Goal: Task Accomplishment & Management: Manage account settings

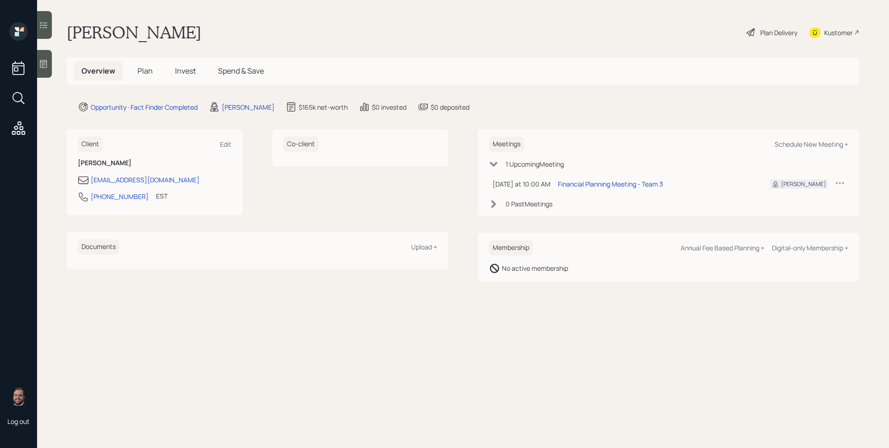
click at [789, 28] on div "Plan Delivery" at bounding box center [778, 33] width 37 height 10
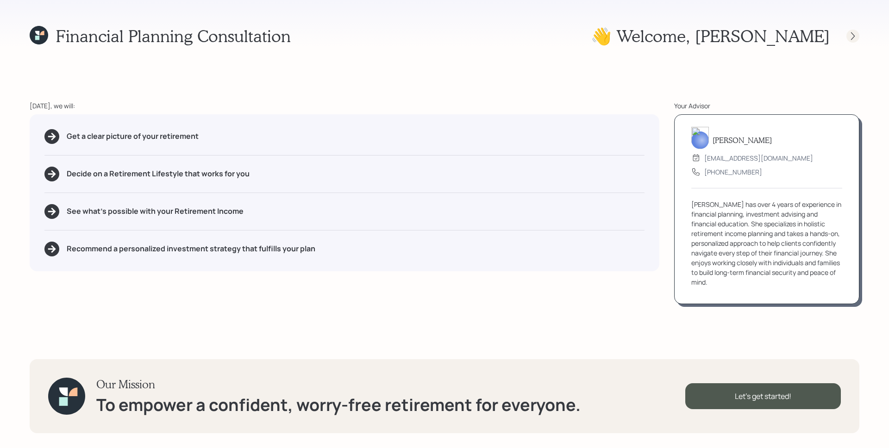
click at [852, 41] on div at bounding box center [852, 36] width 13 height 13
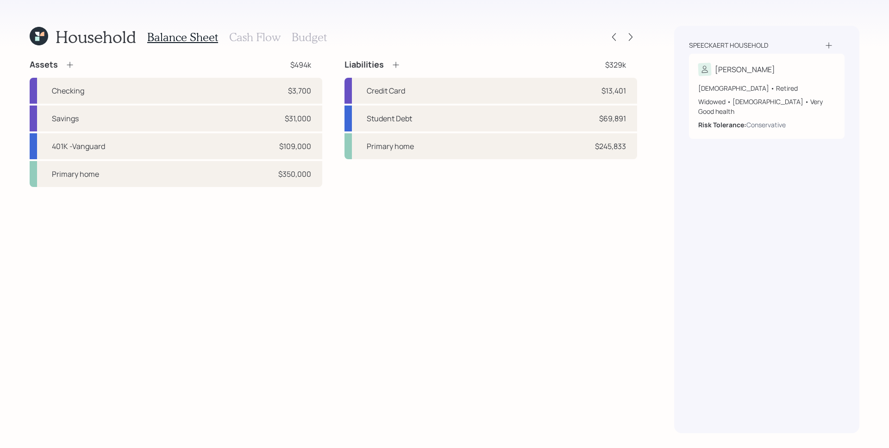
click at [275, 33] on h3 "Cash Flow" at bounding box center [254, 37] width 51 height 13
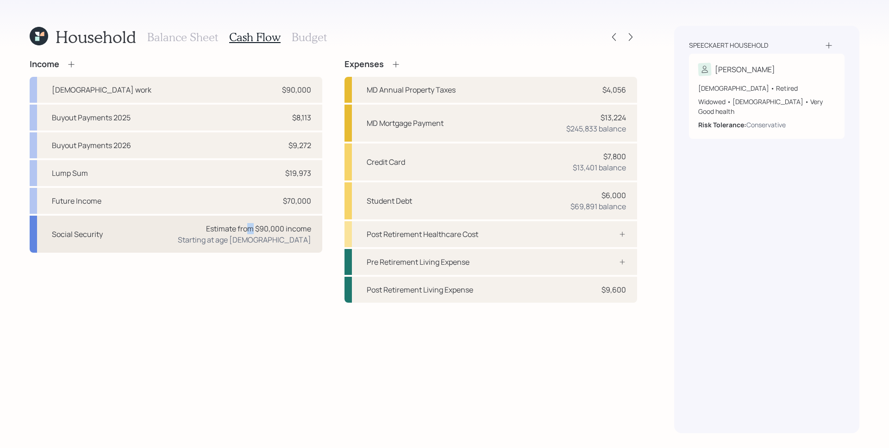
click at [250, 224] on div "Estimate from $90,000 income" at bounding box center [258, 228] width 105 height 11
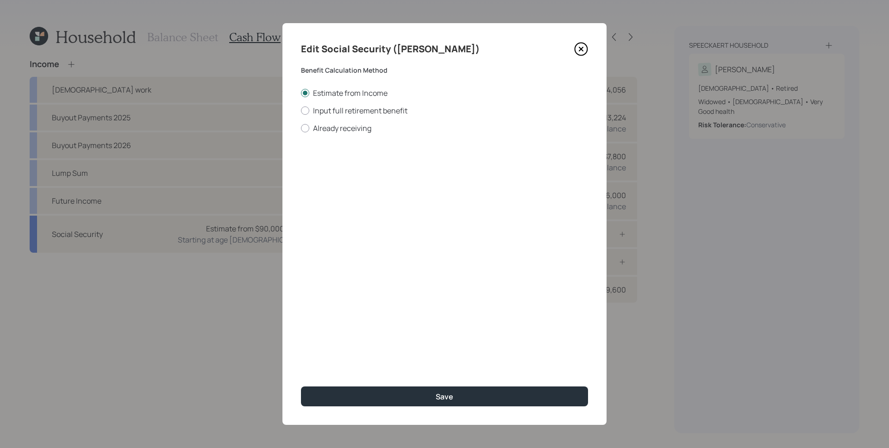
click at [579, 50] on icon at bounding box center [581, 49] width 14 height 14
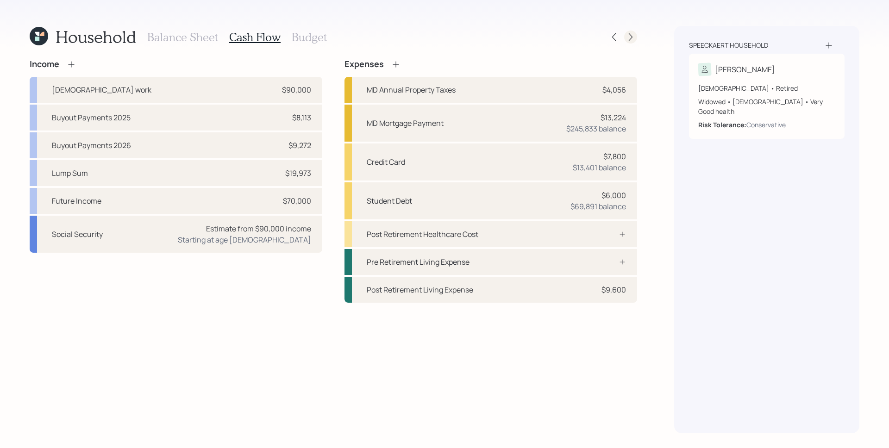
click at [630, 33] on icon at bounding box center [630, 36] width 9 height 9
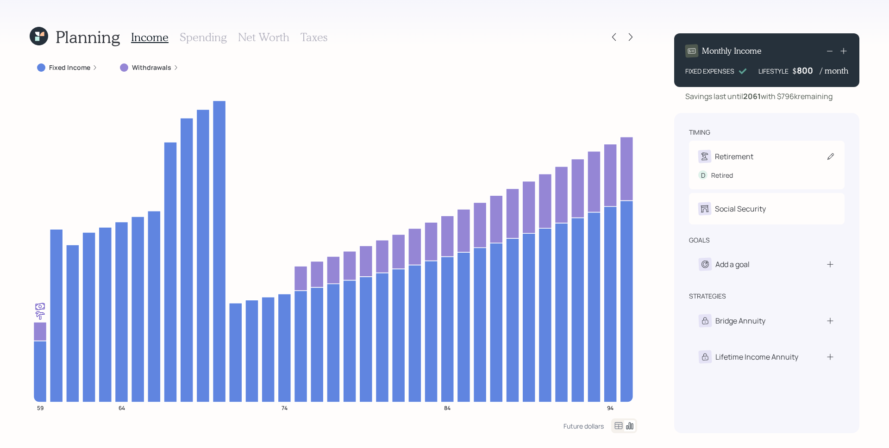
click at [786, 165] on div "D Retired" at bounding box center [766, 171] width 137 height 17
select select "6"
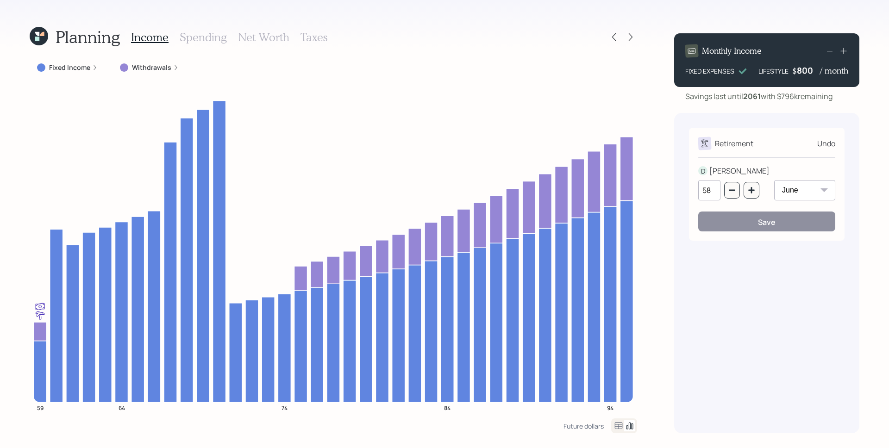
click at [867, 119] on div "Planning Income Spending Net Worth Taxes Fixed Income Withdrawals 59 64 74 84 9…" at bounding box center [444, 224] width 889 height 448
click at [821, 138] on div "Undo" at bounding box center [826, 143] width 18 height 11
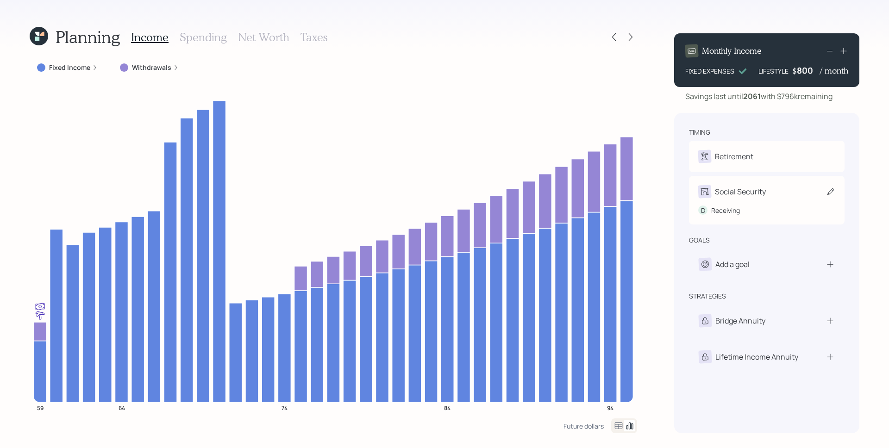
click at [749, 196] on div "Social Security" at bounding box center [740, 191] width 51 height 11
select select "6"
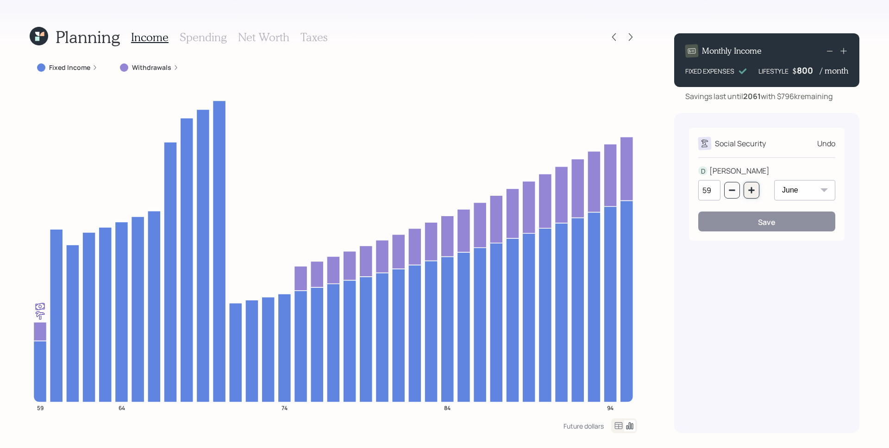
click at [746, 189] on button "button" at bounding box center [752, 190] width 16 height 17
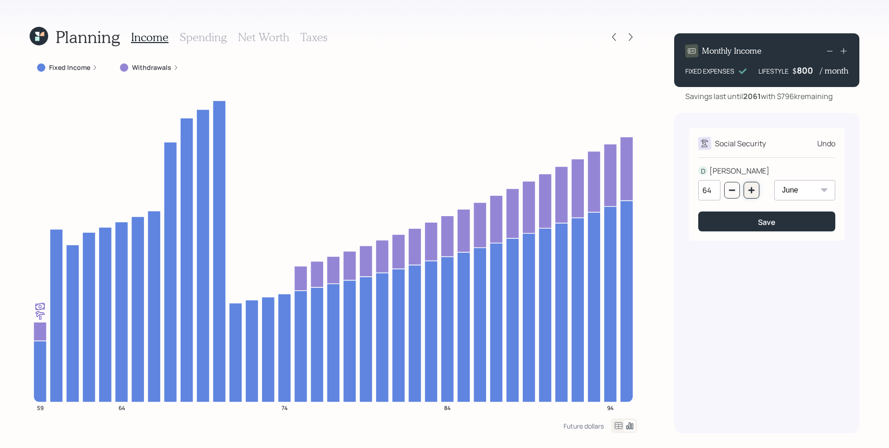
click at [746, 189] on button "button" at bounding box center [752, 190] width 16 height 17
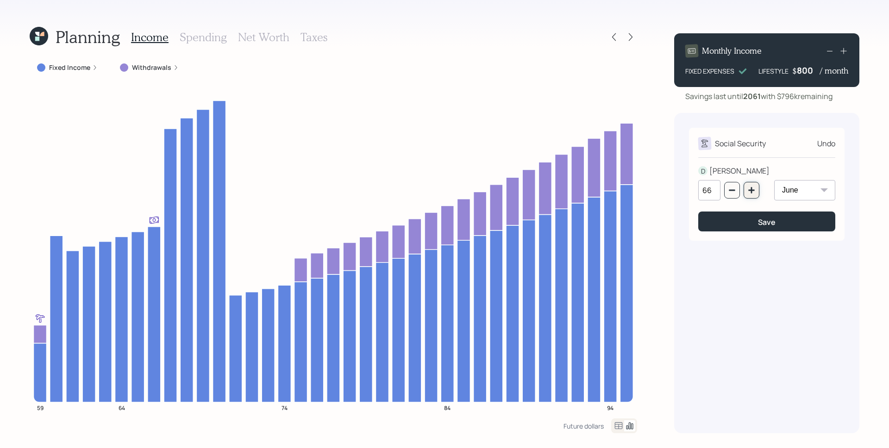
click at [758, 187] on button "button" at bounding box center [752, 190] width 16 height 17
type input "67"
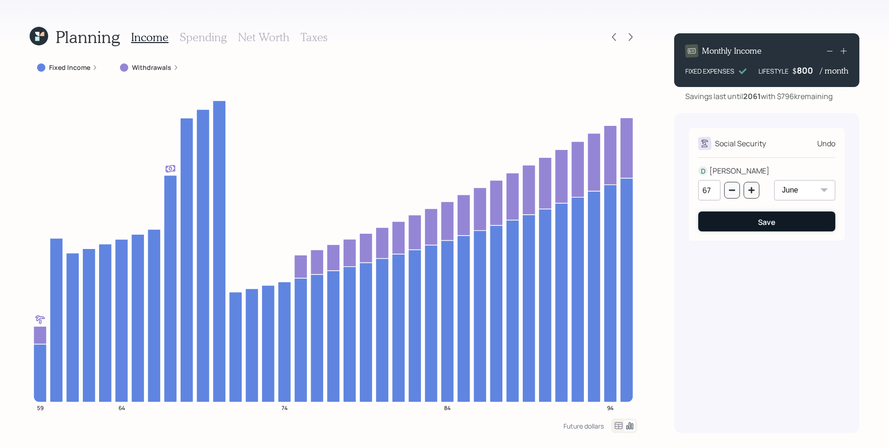
click at [763, 223] on div "Save" at bounding box center [767, 222] width 18 height 10
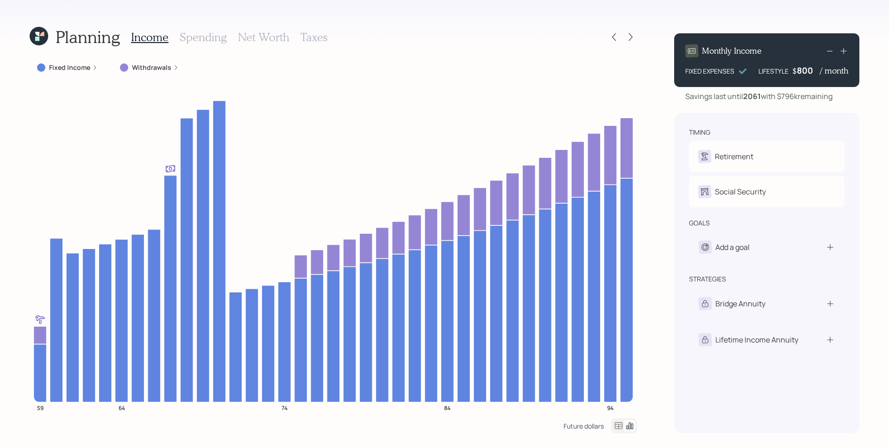
click at [576, 426] on div "Future dollars" at bounding box center [583, 426] width 40 height 9
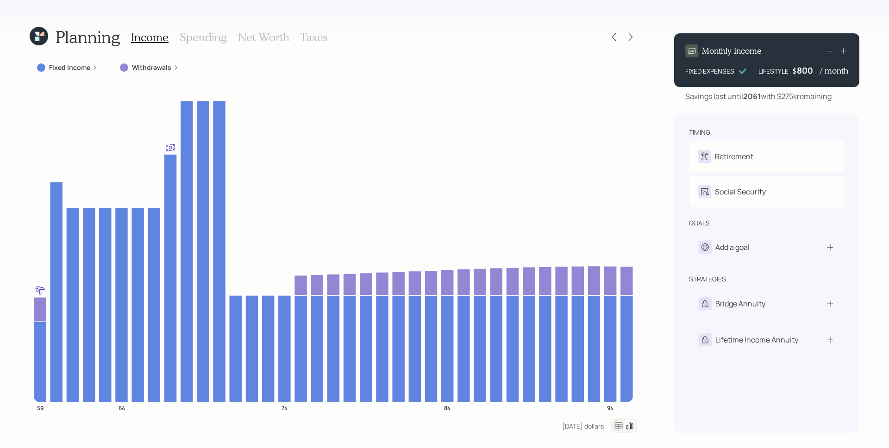
click at [616, 427] on icon at bounding box center [618, 425] width 11 height 11
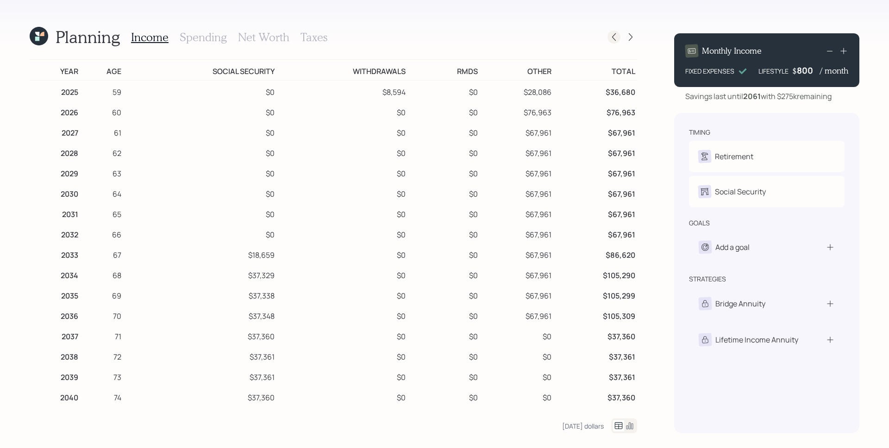
click at [612, 33] on icon at bounding box center [613, 36] width 9 height 9
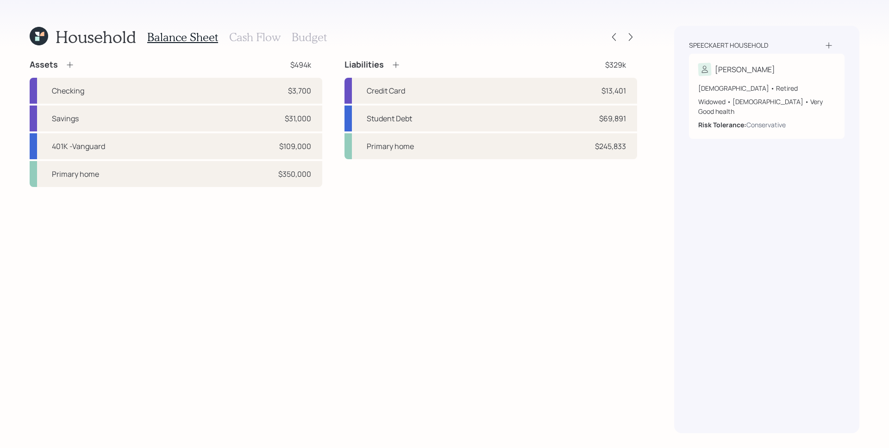
click at [250, 34] on h3 "Cash Flow" at bounding box center [254, 37] width 51 height 13
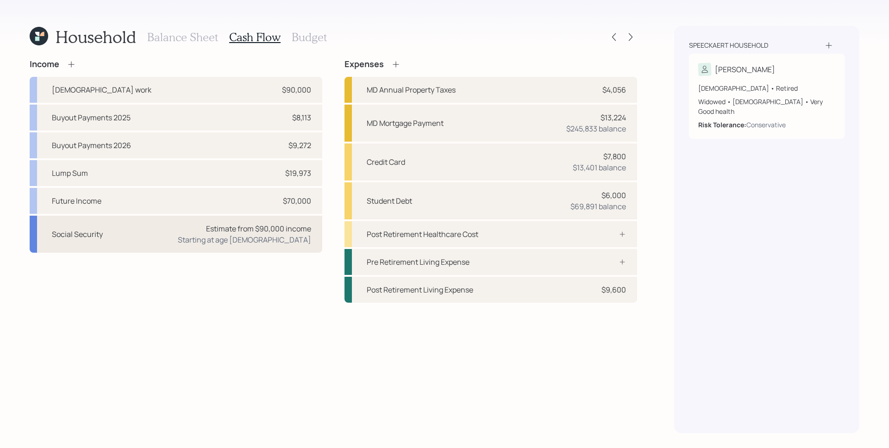
click at [243, 233] on div "Estimate from $90,000 income" at bounding box center [258, 228] width 105 height 11
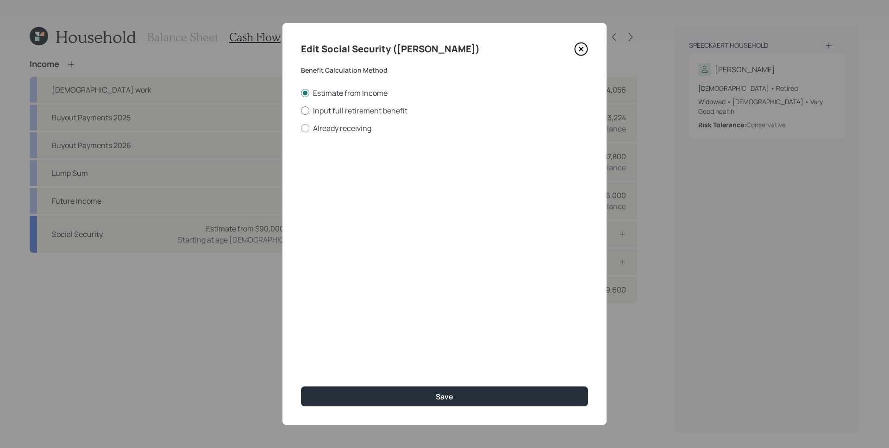
click at [328, 112] on label "Input full retirement benefit" at bounding box center [444, 111] width 287 height 10
click at [301, 111] on input "Input full retirement benefit" at bounding box center [301, 110] width 0 height 0
radio input "true"
click at [345, 169] on input "$" at bounding box center [444, 167] width 287 height 20
type input "$ 3,100"
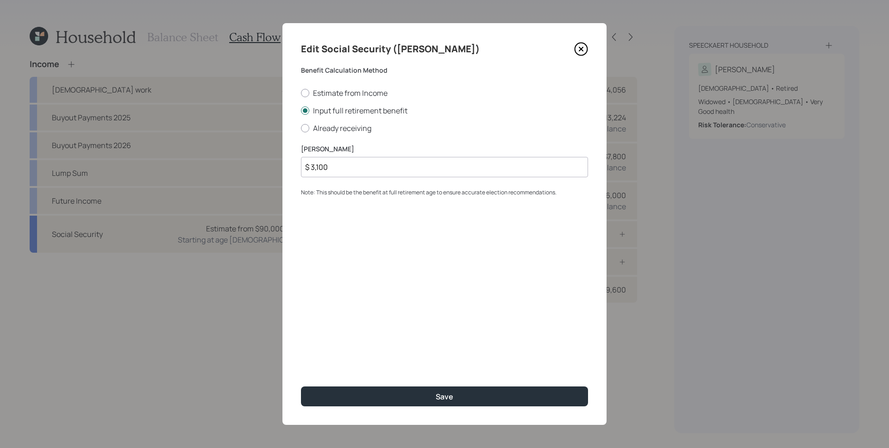
click at [301, 387] on button "Save" at bounding box center [444, 397] width 287 height 20
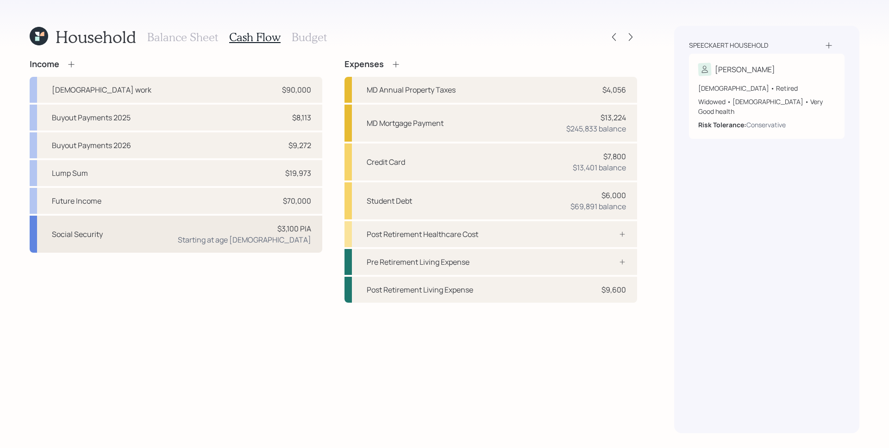
click at [294, 239] on div "Starting at age [DEMOGRAPHIC_DATA]" at bounding box center [244, 239] width 133 height 11
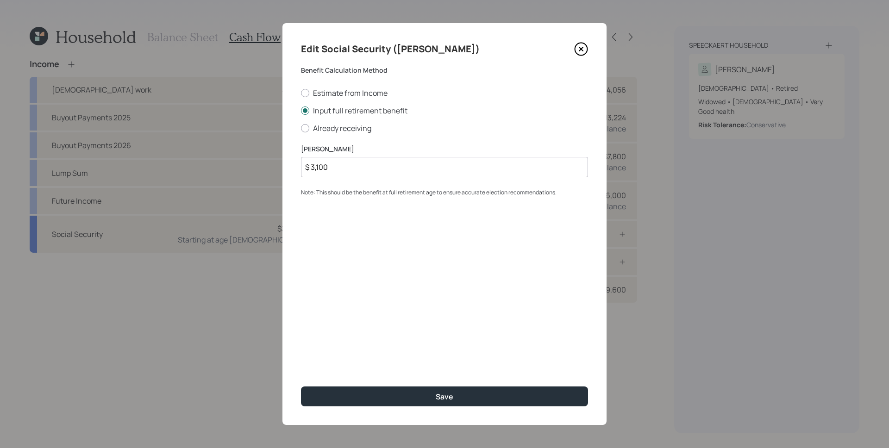
click at [582, 51] on icon at bounding box center [581, 49] width 14 height 14
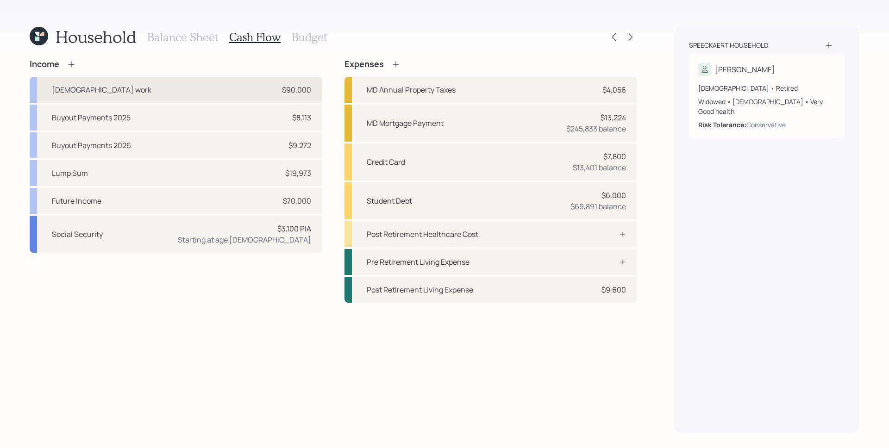
click at [265, 88] on div "[DEMOGRAPHIC_DATA] work $90,000" at bounding box center [176, 90] width 293 height 26
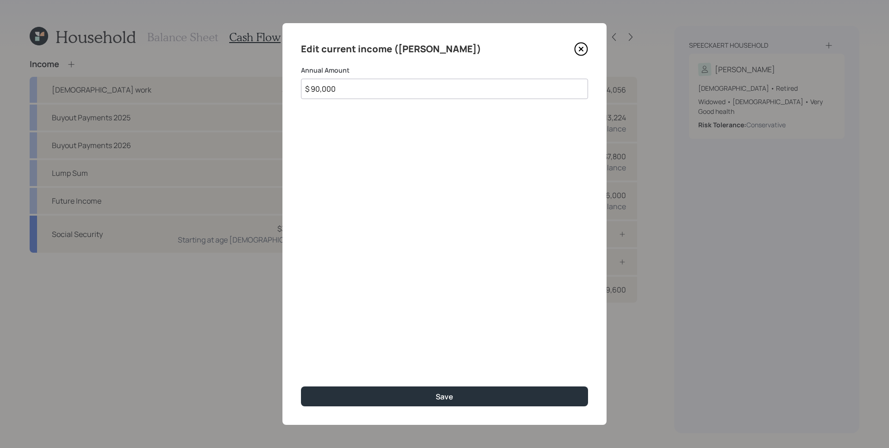
click at [441, 88] on input "$ 90,000" at bounding box center [444, 89] width 287 height 20
type input "$ 70,000"
click at [301, 387] on button "Save" at bounding box center [444, 397] width 287 height 20
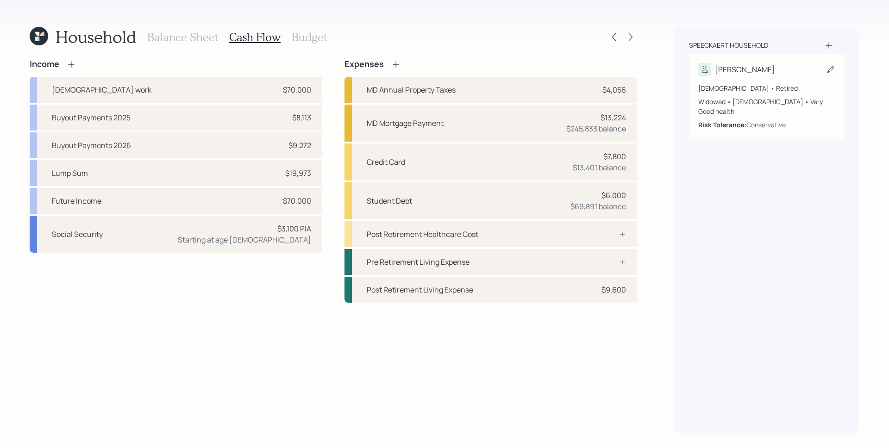
click at [858, 87] on div "Speeckaert household [PERSON_NAME] [DEMOGRAPHIC_DATA] • Retired Widowed • [DEMO…" at bounding box center [766, 229] width 185 height 407
click at [796, 100] on div "Widowed • [DEMOGRAPHIC_DATA] • Very Good health" at bounding box center [766, 106] width 137 height 19
select select "6"
select select "very_good"
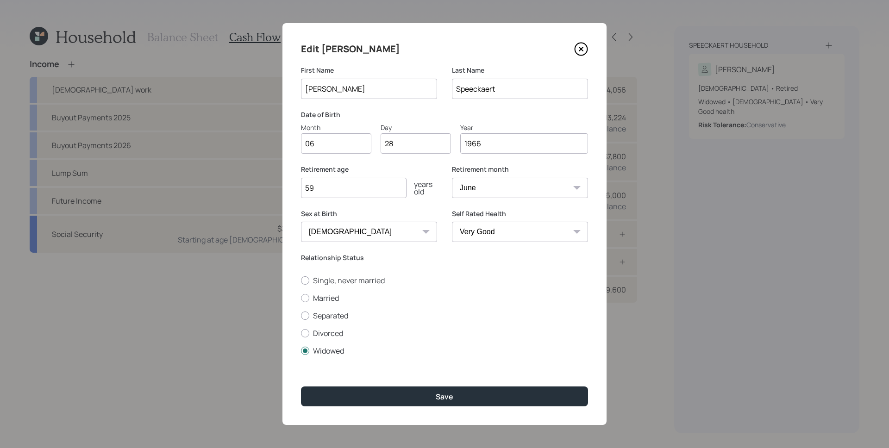
click at [356, 193] on input "59" at bounding box center [354, 188] width 106 height 20
click at [356, 192] on input "59" at bounding box center [354, 188] width 106 height 20
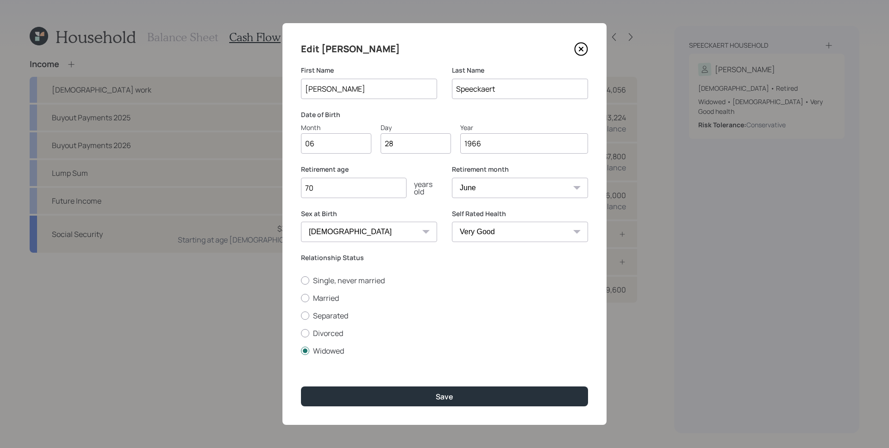
type input "70"
click at [301, 387] on button "Save" at bounding box center [444, 397] width 287 height 20
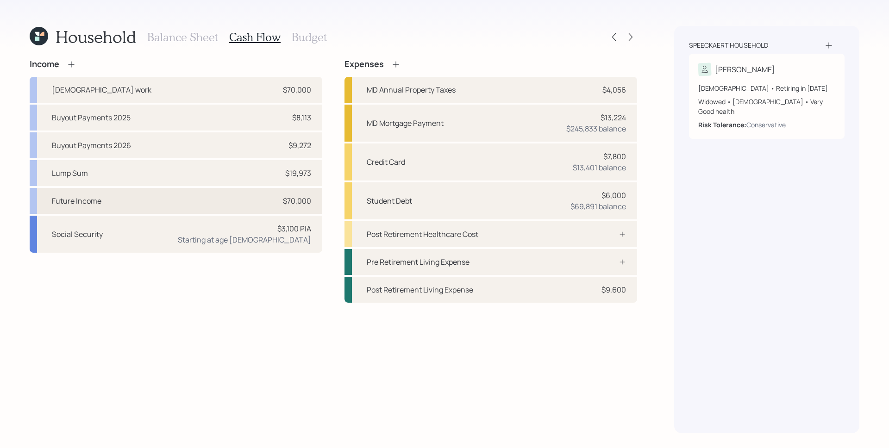
click at [216, 205] on div "Future Income $70,000" at bounding box center [176, 201] width 293 height 26
select select "part_time"
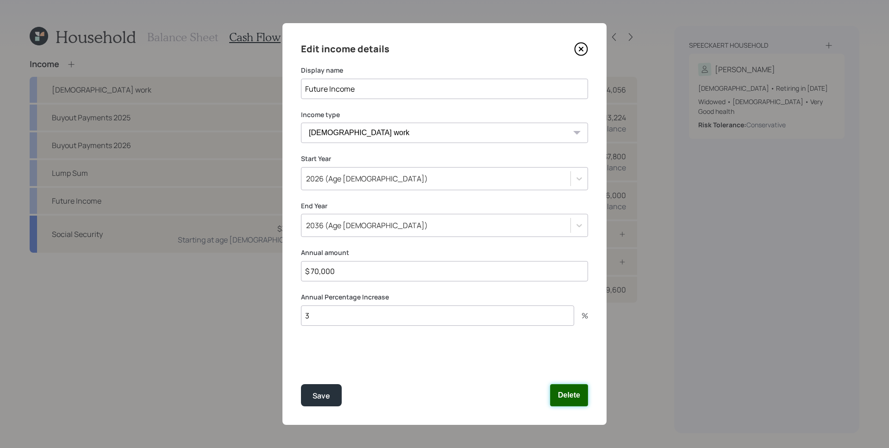
click at [569, 400] on button "Delete" at bounding box center [569, 395] width 38 height 22
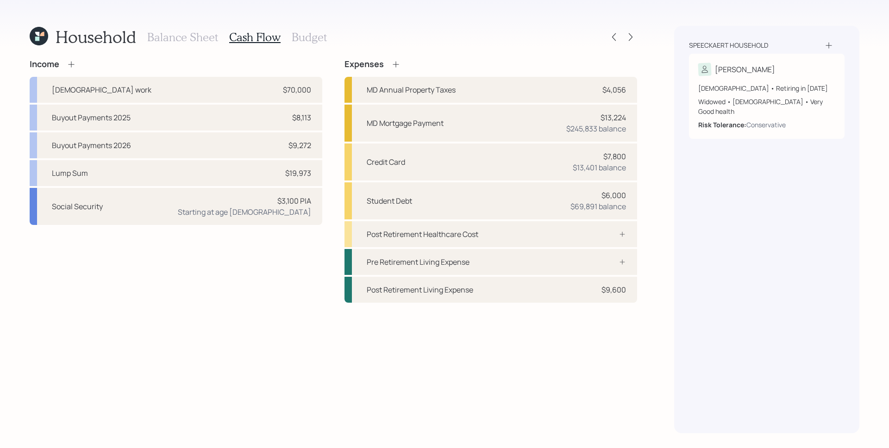
click at [175, 38] on h3 "Balance Sheet" at bounding box center [182, 37] width 71 height 13
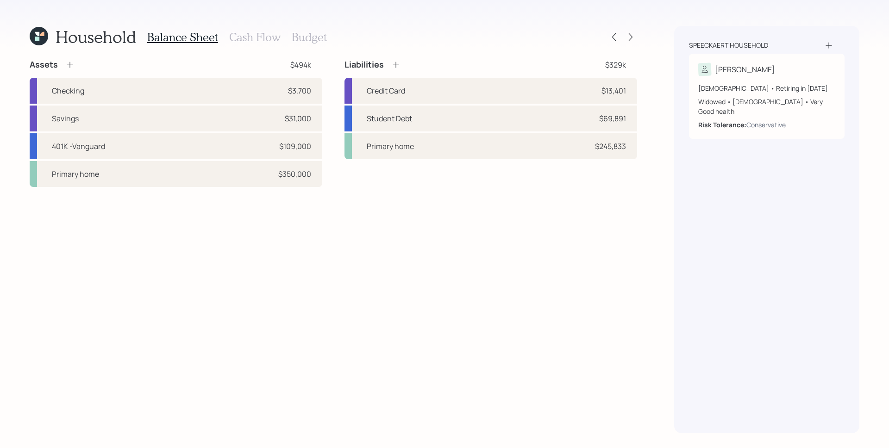
click at [270, 31] on h3 "Cash Flow" at bounding box center [254, 37] width 51 height 13
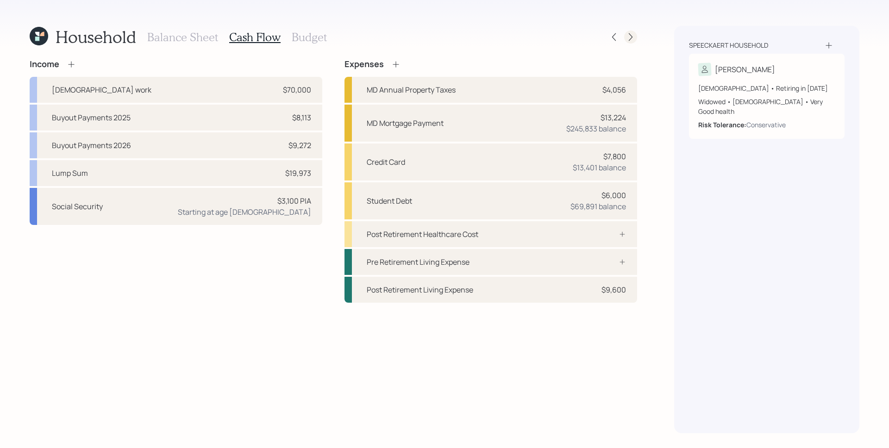
click at [637, 35] on div at bounding box center [630, 37] width 13 height 13
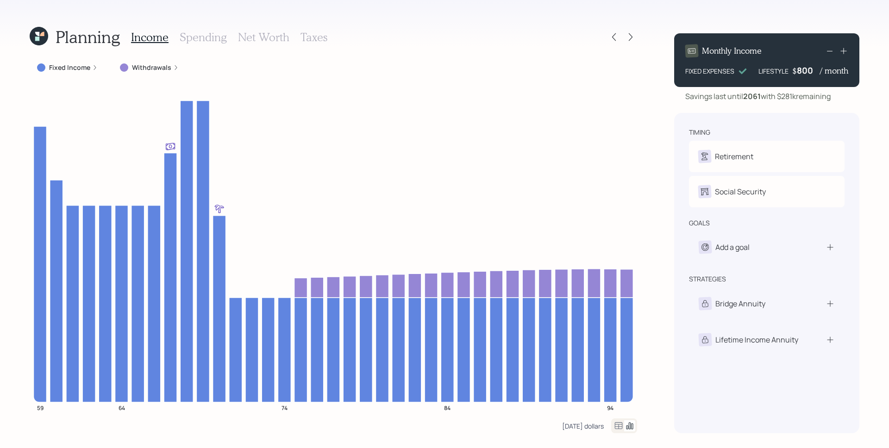
click at [591, 425] on div "[DATE] dollars" at bounding box center [583, 426] width 42 height 9
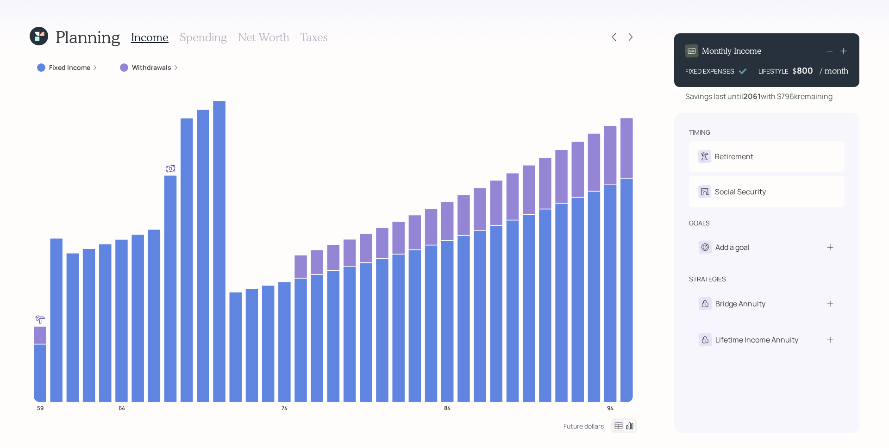
click at [77, 69] on label "Fixed Income" at bounding box center [69, 67] width 41 height 9
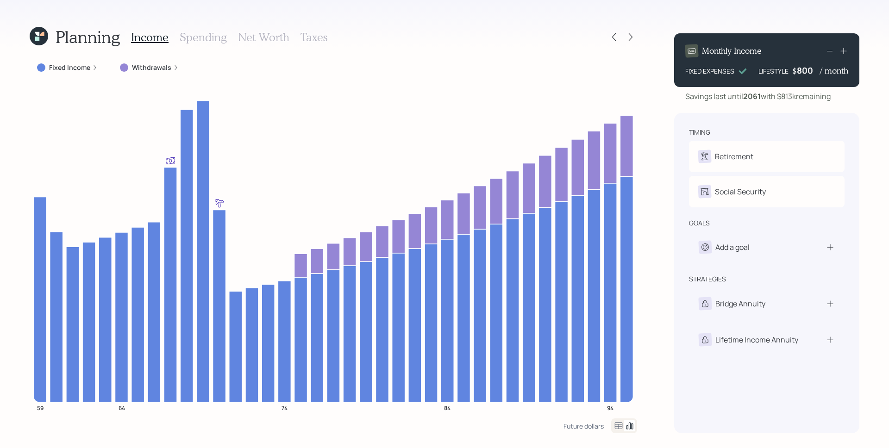
click at [88, 63] on label "Fixed Income" at bounding box center [69, 67] width 41 height 9
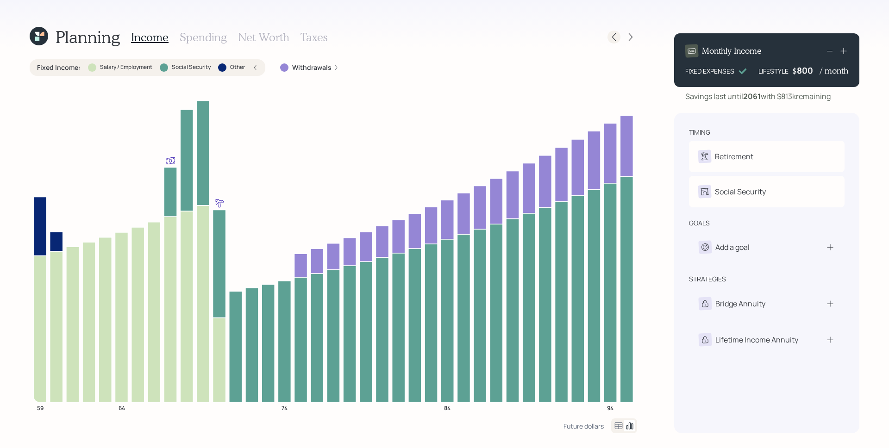
click at [611, 33] on icon at bounding box center [613, 36] width 9 height 9
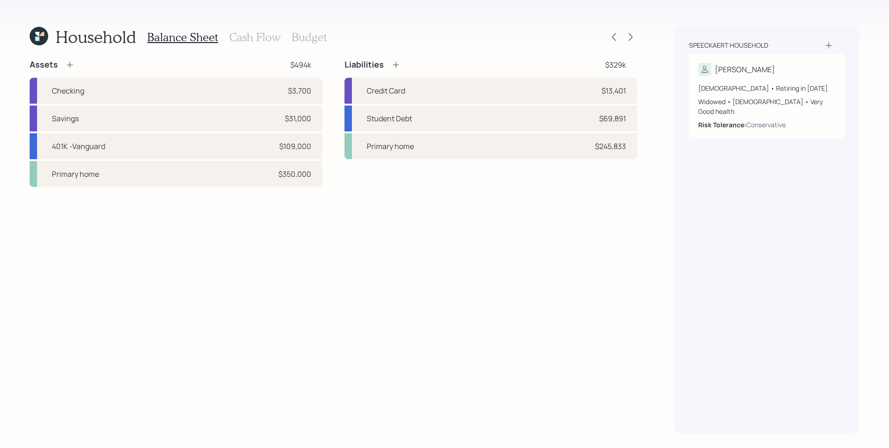
click at [259, 45] on div "Balance Sheet Cash Flow Budget" at bounding box center [237, 37] width 180 height 22
click at [263, 43] on h3 "Cash Flow" at bounding box center [254, 37] width 51 height 13
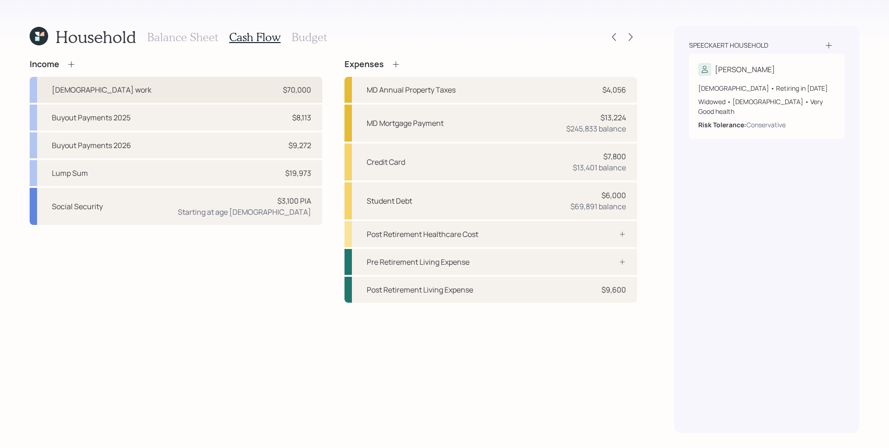
click at [241, 94] on div "Full-time work $70,000" at bounding box center [176, 90] width 293 height 26
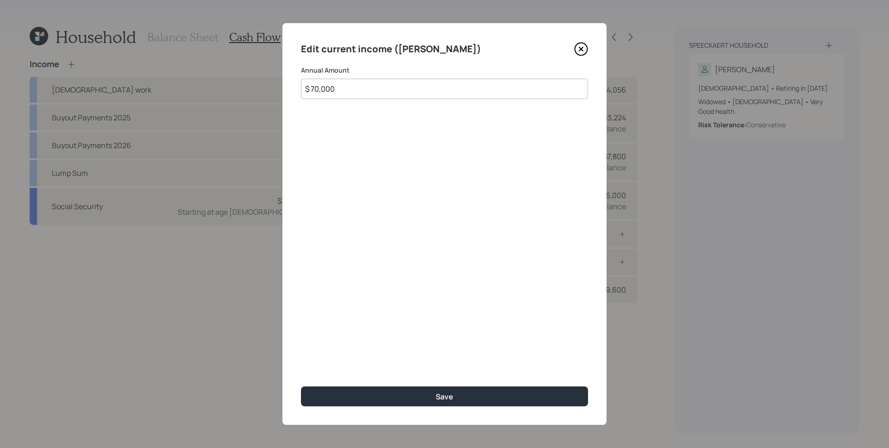
click at [388, 93] on input "$ 70,000" at bounding box center [444, 89] width 287 height 20
type input "$ 0"
click at [301, 387] on button "Save" at bounding box center [444, 397] width 287 height 20
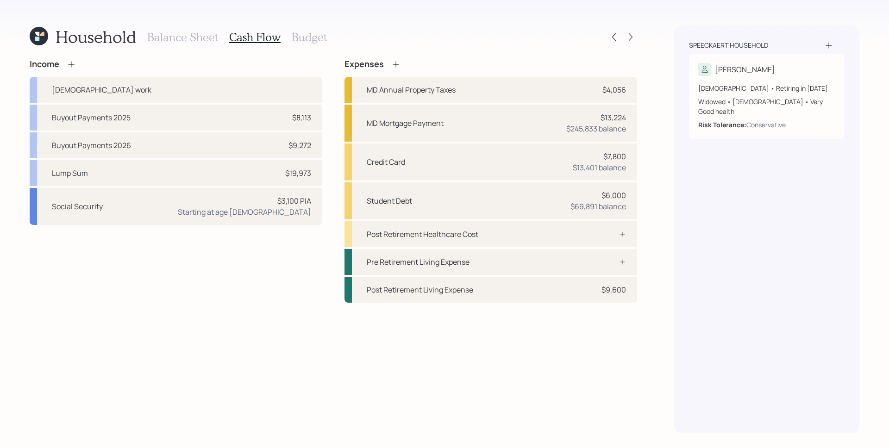
click at [73, 63] on icon at bounding box center [71, 64] width 9 height 9
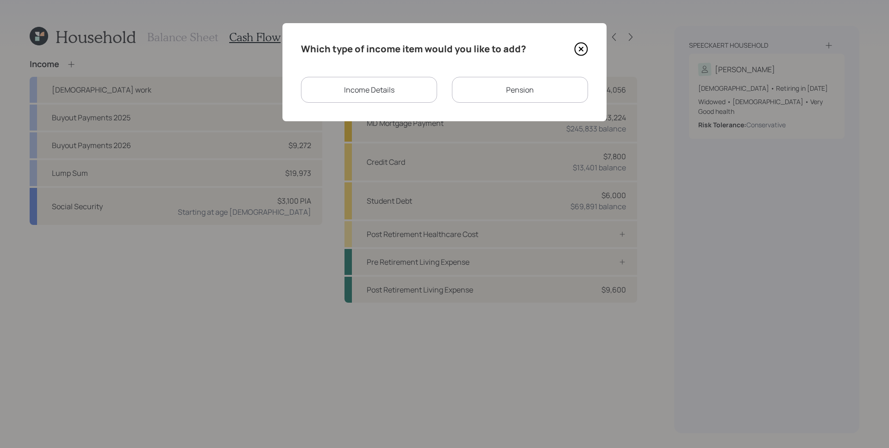
click at [396, 90] on div "Income Details" at bounding box center [369, 90] width 136 height 26
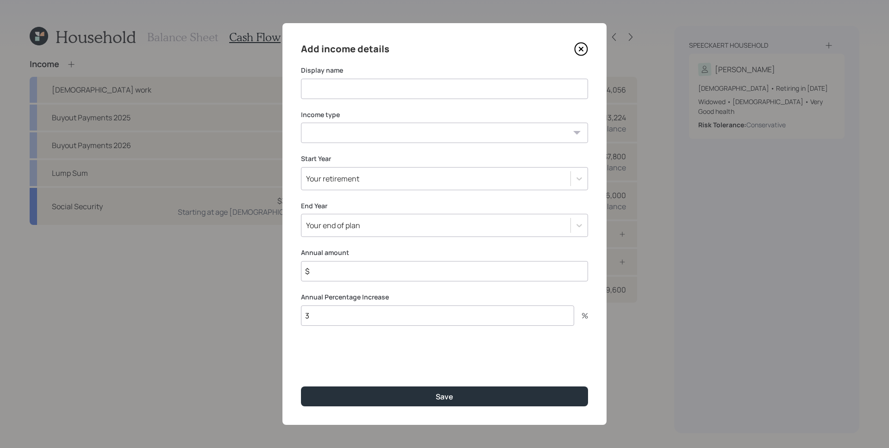
click at [385, 82] on input at bounding box center [444, 89] width 287 height 20
type input "Full Time Work"
click at [368, 130] on select "Full-time work Part-time work Self employment Other" at bounding box center [444, 133] width 287 height 20
select select "salary"
click at [301, 123] on select "Full-time work Part-time work Self employment Other" at bounding box center [444, 133] width 287 height 20
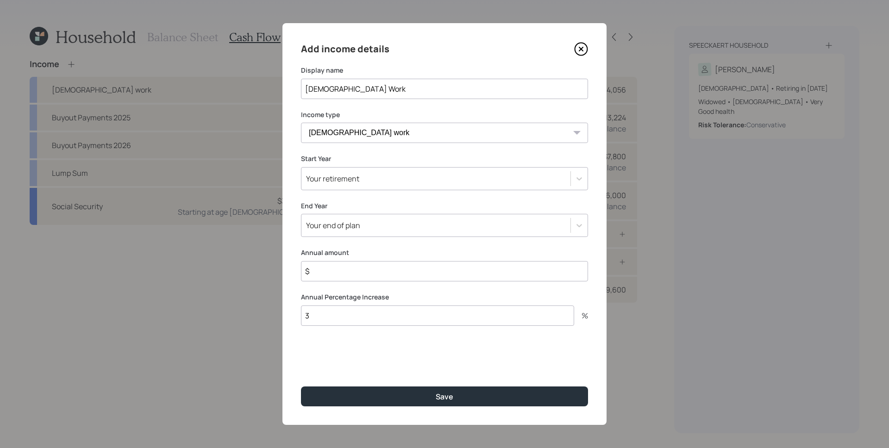
click at [380, 179] on div "Your retirement" at bounding box center [435, 179] width 269 height 16
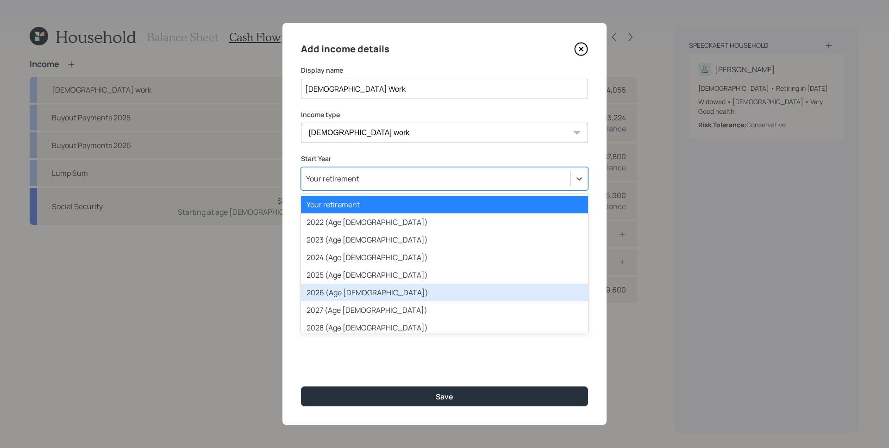
click at [363, 289] on div "2026 (Age [DEMOGRAPHIC_DATA])" at bounding box center [444, 293] width 287 height 18
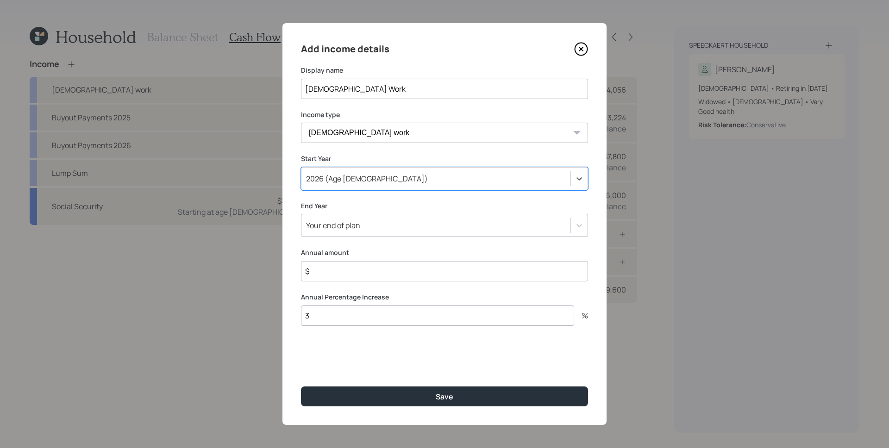
click at [355, 232] on div "Your end of plan" at bounding box center [435, 226] width 269 height 16
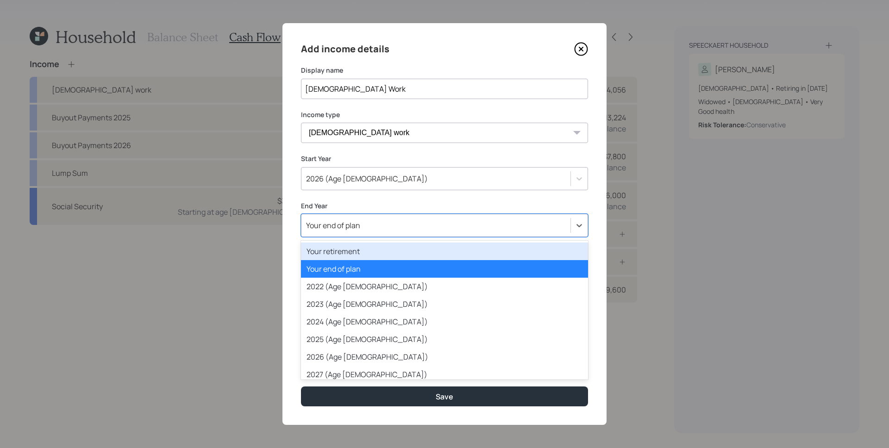
click at [356, 248] on div "Your retirement" at bounding box center [444, 252] width 287 height 18
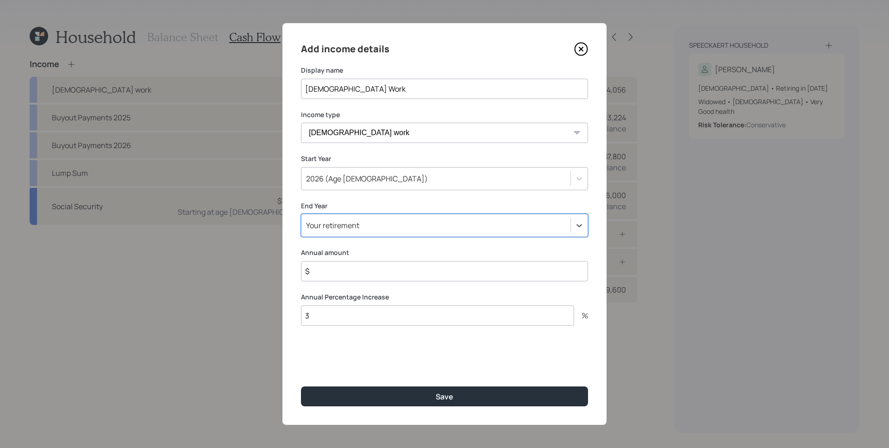
click at [361, 273] on input "$" at bounding box center [444, 271] width 287 height 20
type input "$ 70,000"
click at [301, 387] on button "Save" at bounding box center [444, 397] width 287 height 20
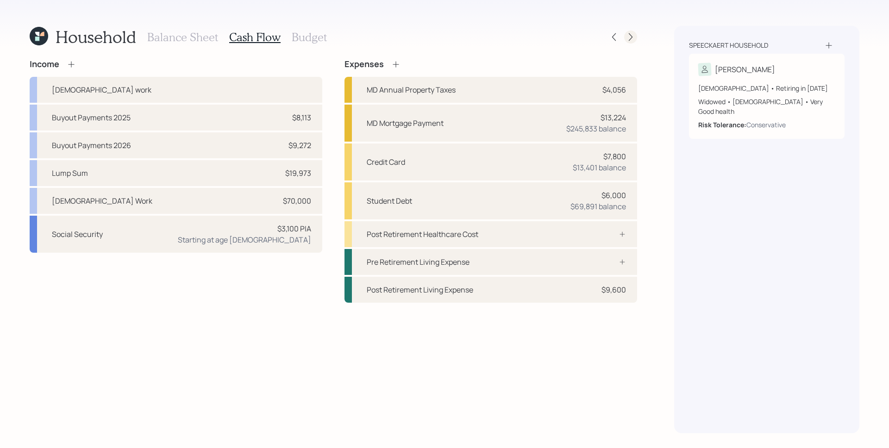
click at [630, 40] on icon at bounding box center [630, 36] width 9 height 9
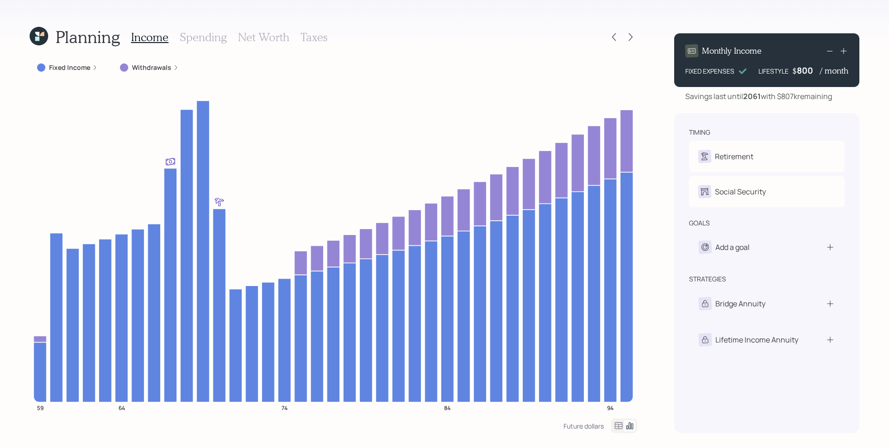
click at [91, 75] on div "Fixed Income" at bounding box center [67, 67] width 75 height 17
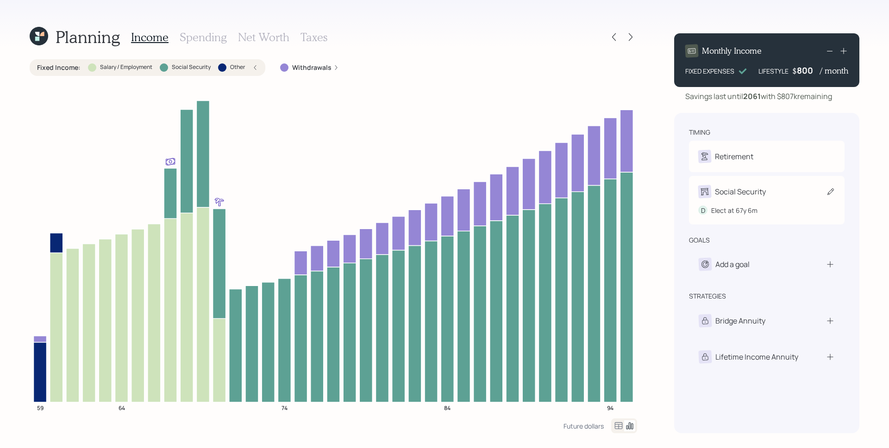
click at [771, 197] on div "Social Security" at bounding box center [766, 191] width 137 height 13
select select "6"
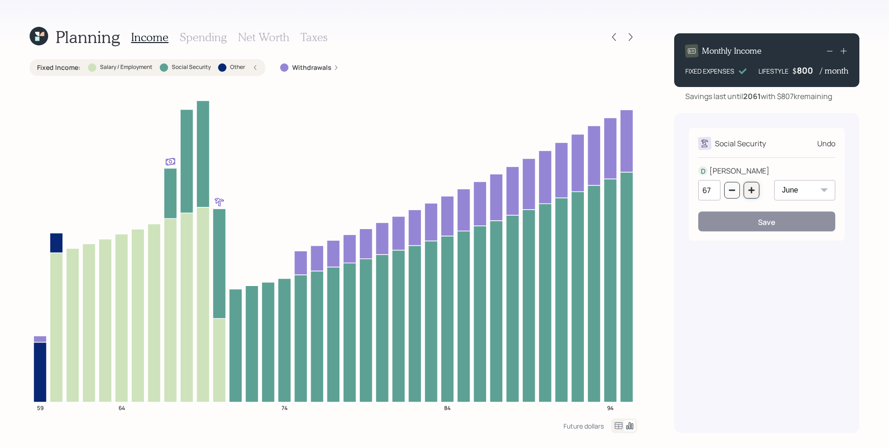
click at [751, 189] on icon "button" at bounding box center [751, 190] width 7 height 7
type input "70"
click at [751, 220] on button "Save" at bounding box center [766, 222] width 137 height 20
